Goal: Task Accomplishment & Management: Use online tool/utility

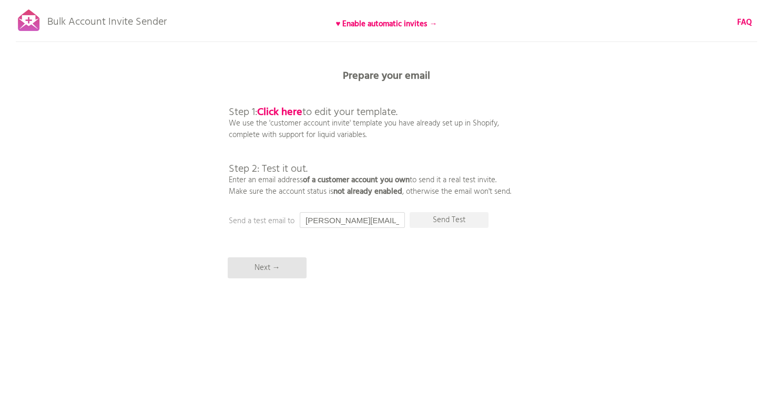
drag, startPoint x: 381, startPoint y: 221, endPoint x: 305, endPoint y: 218, distance: 75.3
click at [304, 218] on input "[PERSON_NAME][EMAIL_ADDRESS][DOMAIN_NAME]" at bounding box center [352, 220] width 105 height 16
type input "b"
click at [290, 267] on p "Next →" at bounding box center [267, 268] width 79 height 21
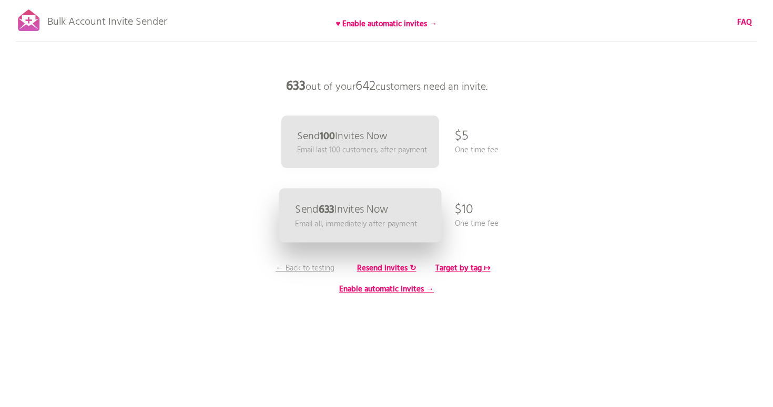
click at [365, 205] on p "Send 633 Invites Now" at bounding box center [341, 210] width 93 height 11
